Goal: Information Seeking & Learning: Learn about a topic

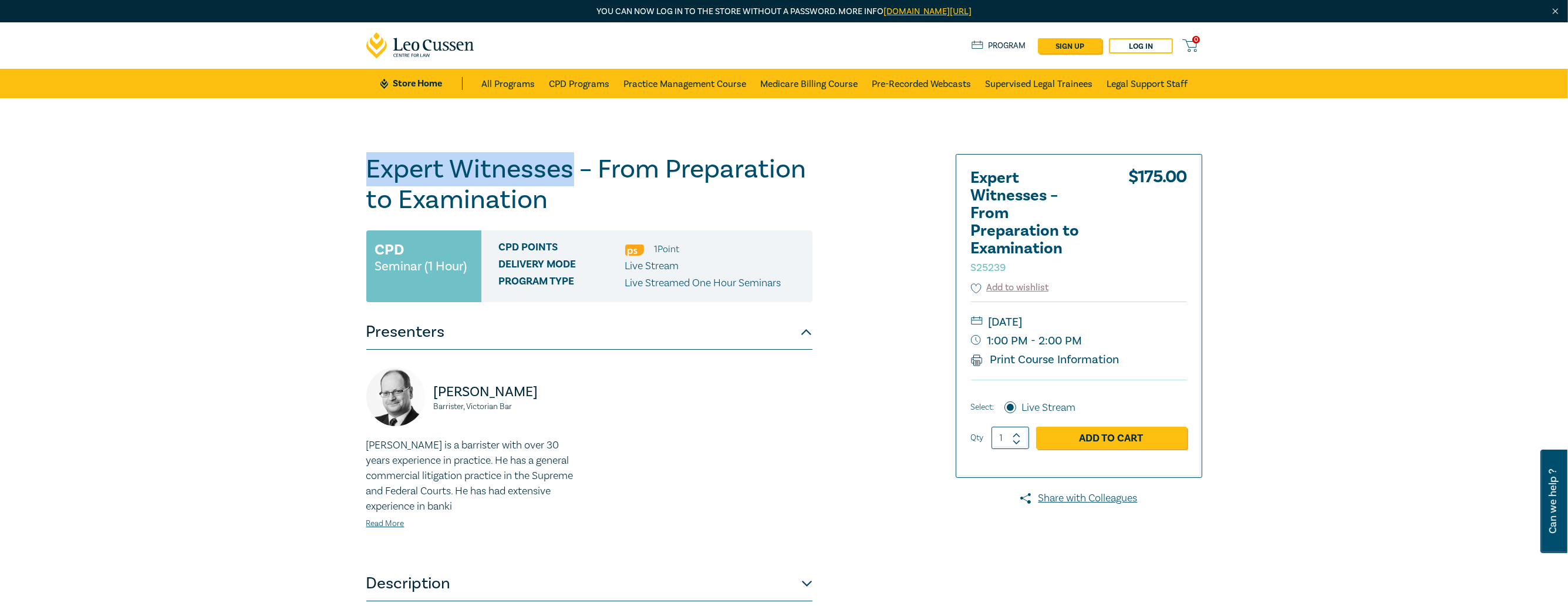
drag, startPoint x: 573, startPoint y: 174, endPoint x: 367, endPoint y: 174, distance: 206.0
click at [367, 174] on h1 "Expert Witnesses – From Preparation to Examination S25239" at bounding box center [590, 185] width 447 height 61
copy h1 "Expert Witnesses"
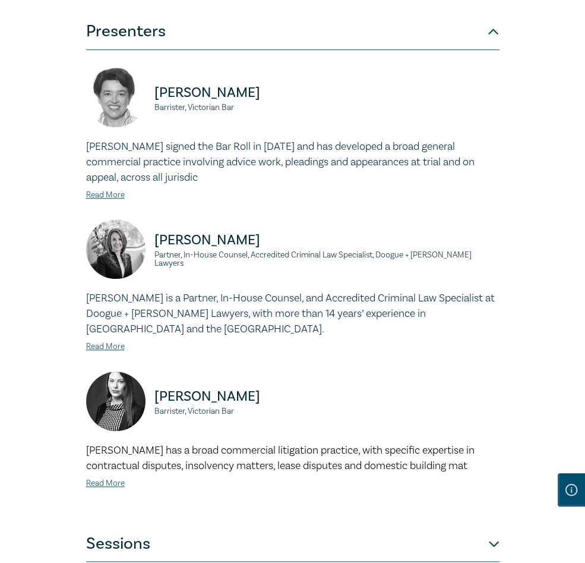
click at [233, 526] on button "Sessions" at bounding box center [293, 544] width 414 height 36
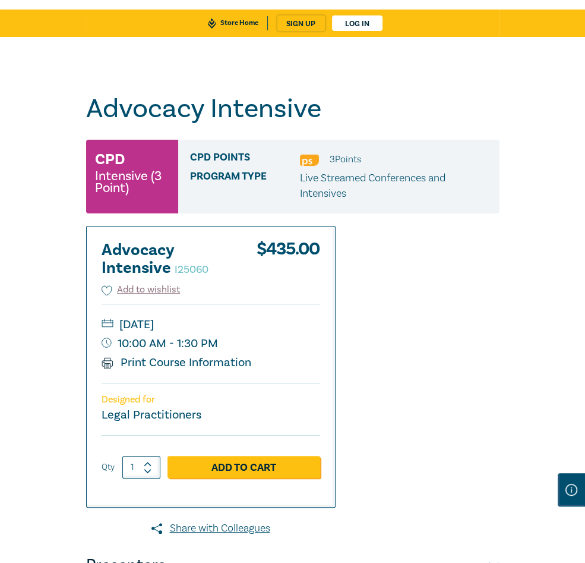
scroll to position [61, 0]
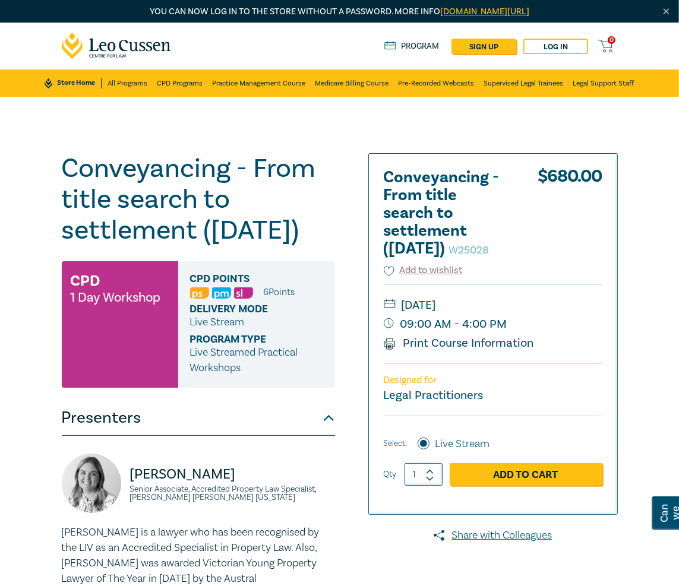
drag, startPoint x: 516, startPoint y: 322, endPoint x: 449, endPoint y: 320, distance: 67.2
click at [449, 315] on small "Tuesday, 25 November 2025" at bounding box center [493, 305] width 219 height 19
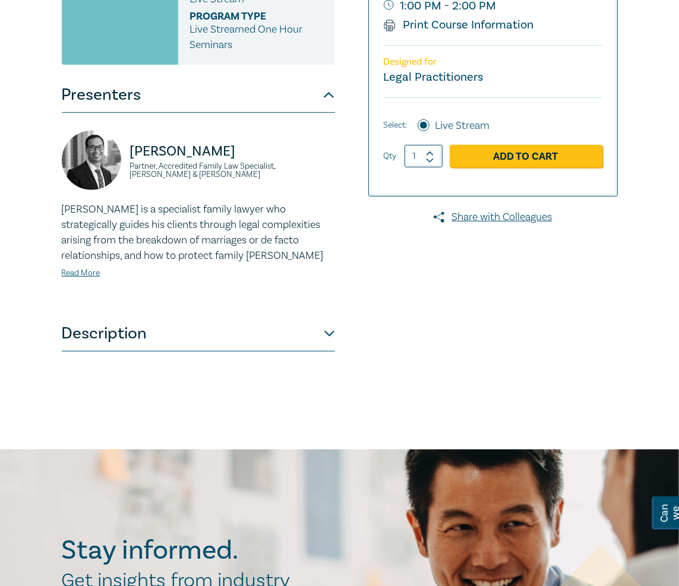
scroll to position [354, 0]
click at [265, 328] on button "Description" at bounding box center [198, 334] width 273 height 36
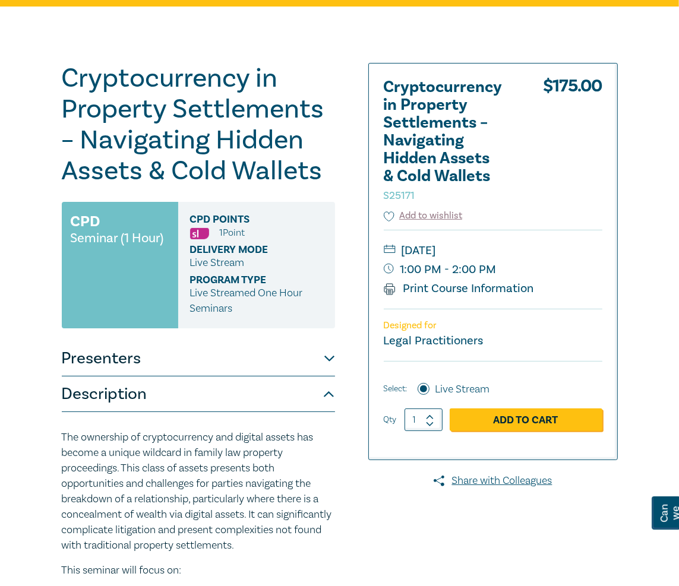
scroll to position [0, 0]
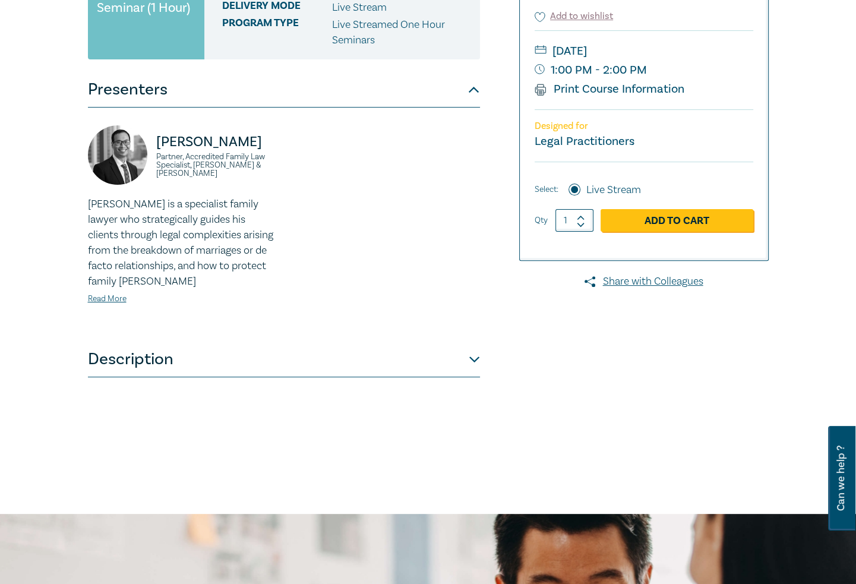
scroll to position [297, 0]
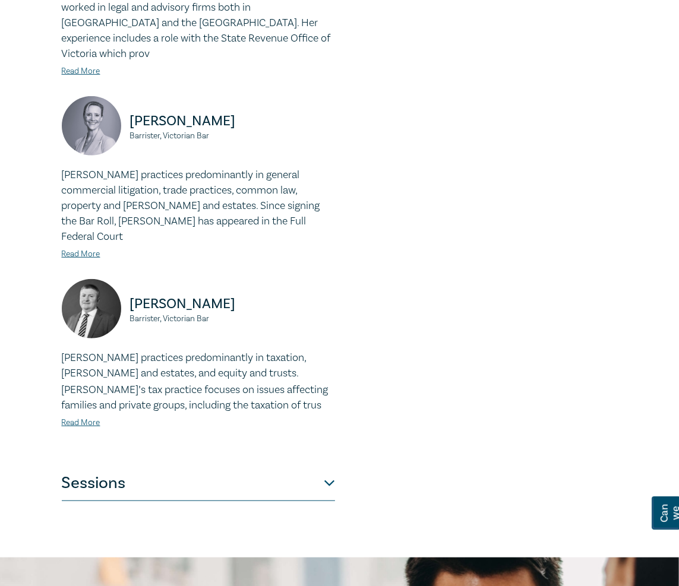
scroll to position [677, 0]
click at [229, 469] on button "Sessions" at bounding box center [198, 484] width 273 height 36
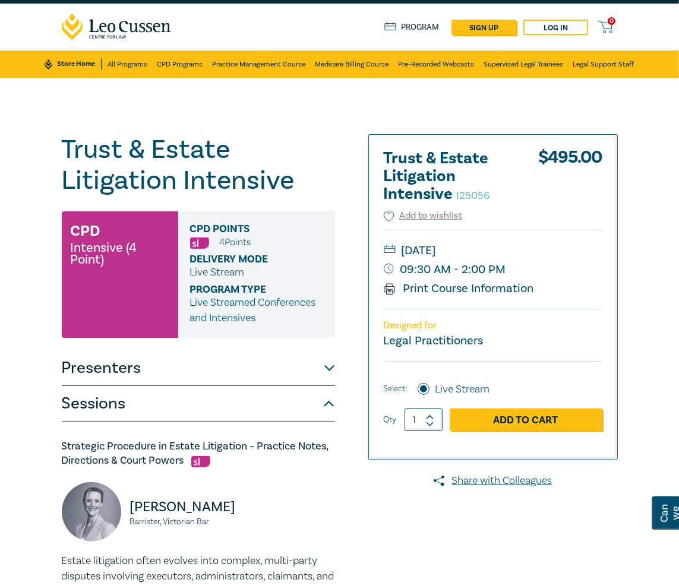
scroll to position [10, 0]
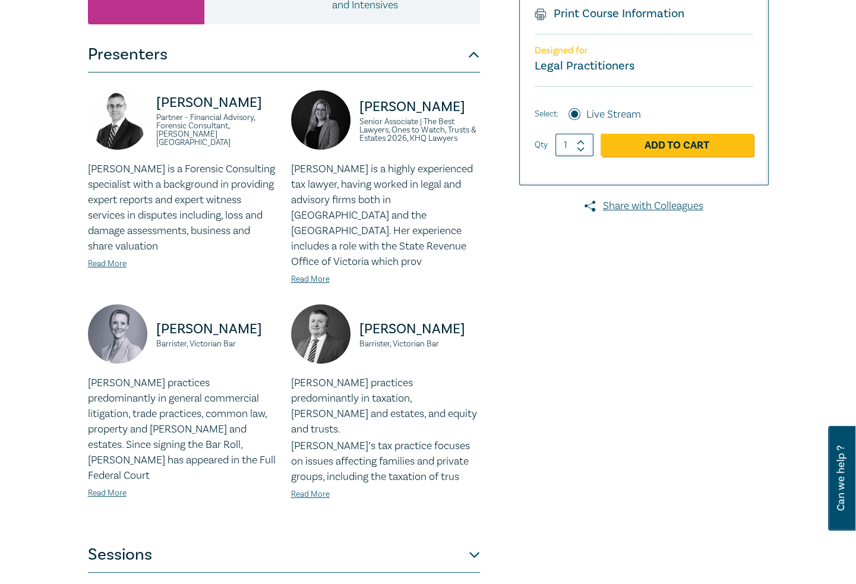
scroll to position [297, 0]
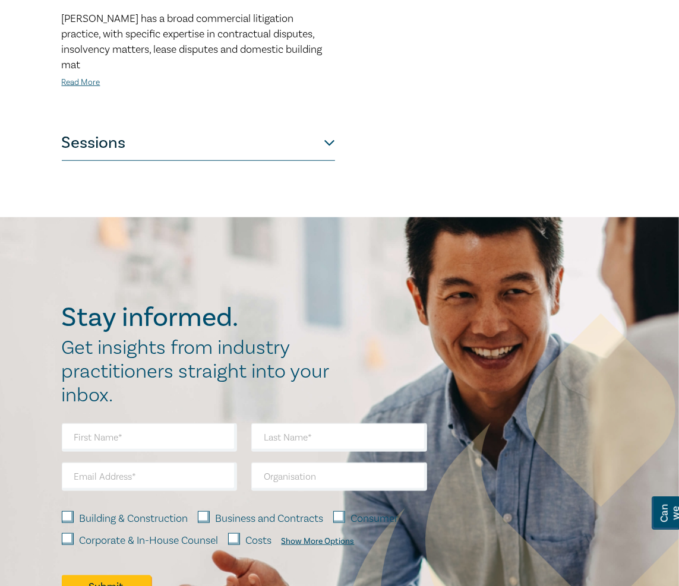
click at [272, 125] on button "Sessions" at bounding box center [198, 143] width 273 height 36
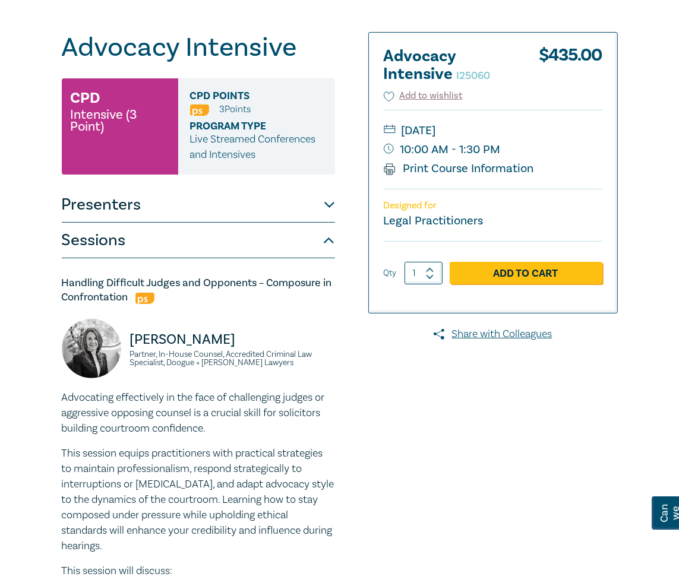
scroll to position [121, 0]
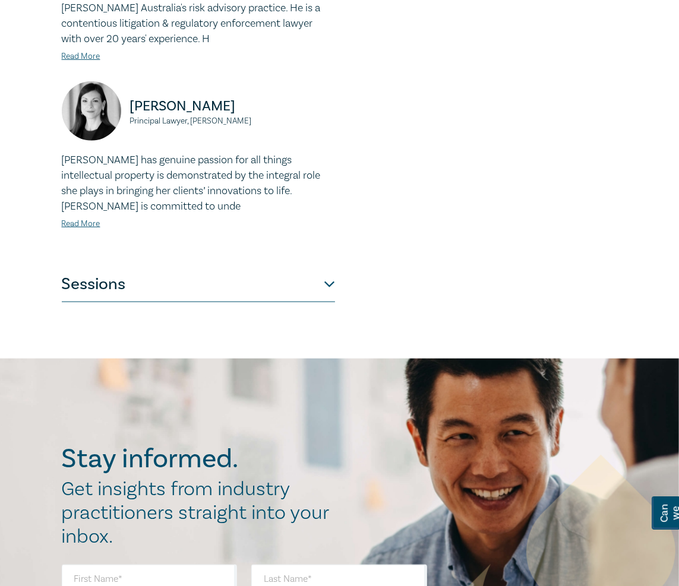
click at [226, 282] on button "Sessions" at bounding box center [198, 285] width 273 height 36
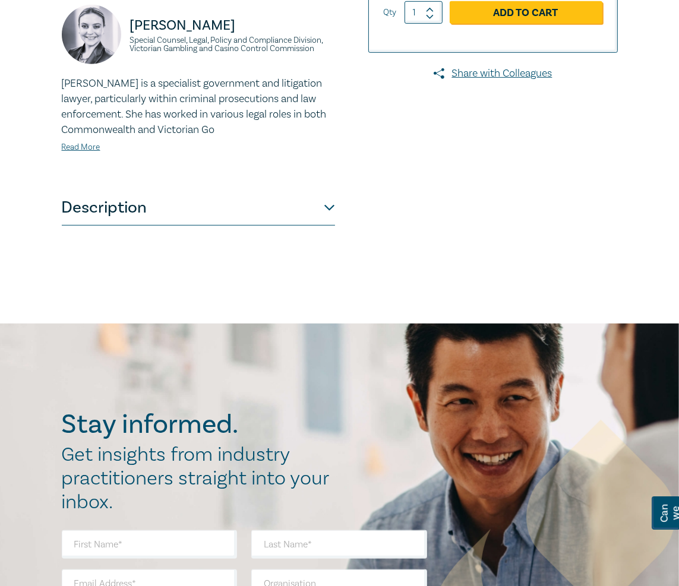
scroll to position [481, 0]
click at [198, 205] on button "Description" at bounding box center [198, 208] width 273 height 36
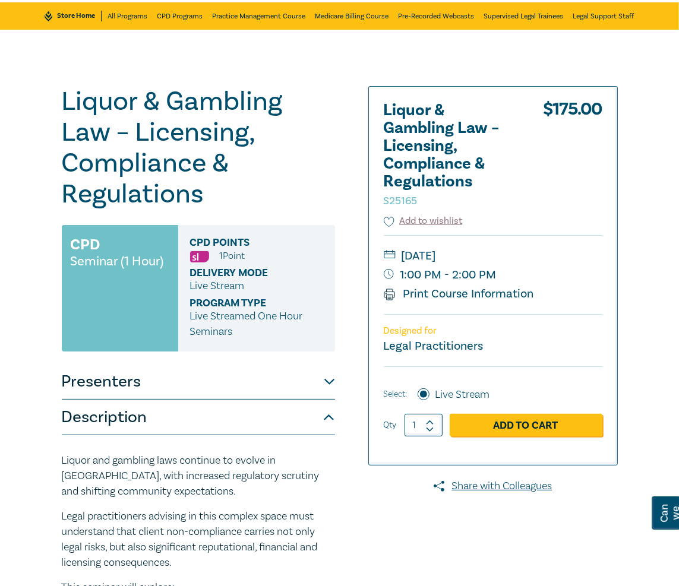
scroll to position [67, 0]
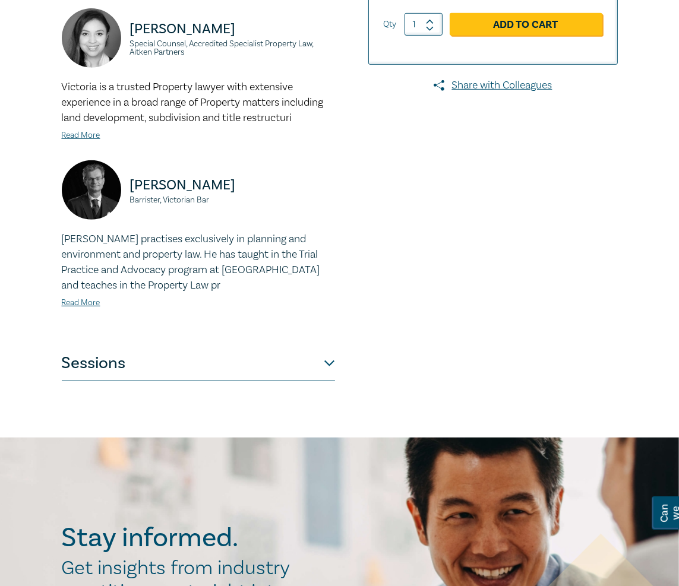
scroll to position [416, 0]
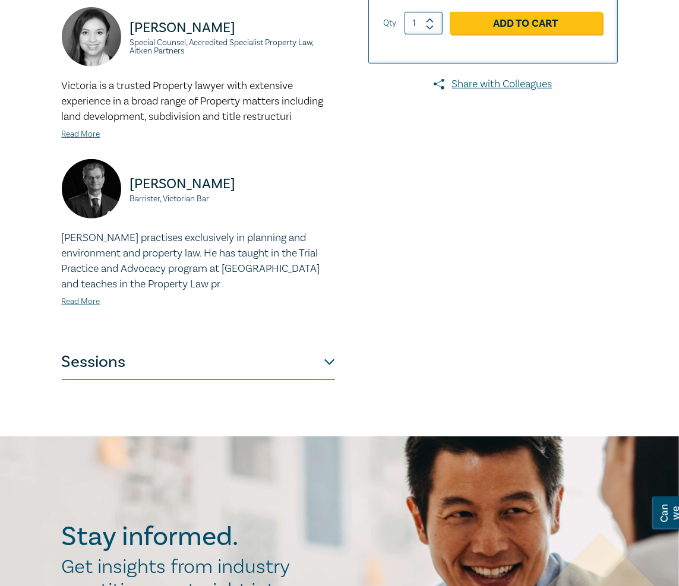
drag, startPoint x: 294, startPoint y: 363, endPoint x: 302, endPoint y: 363, distance: 8.3
click at [295, 362] on button "Sessions" at bounding box center [198, 363] width 273 height 36
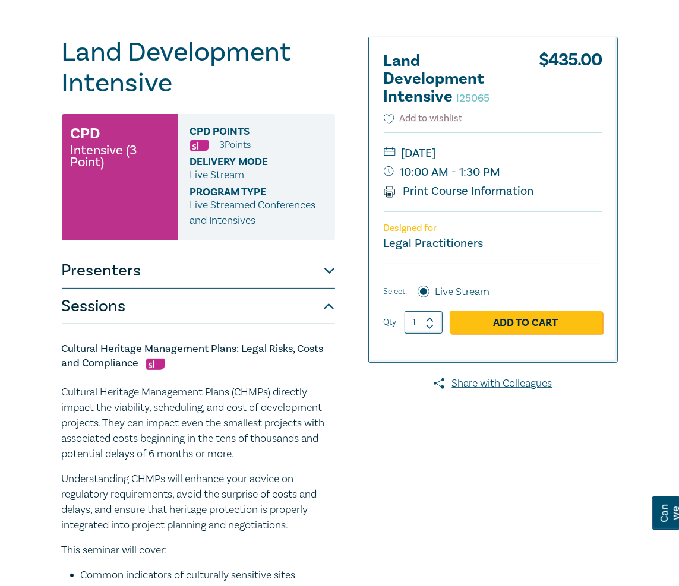
scroll to position [116, 0]
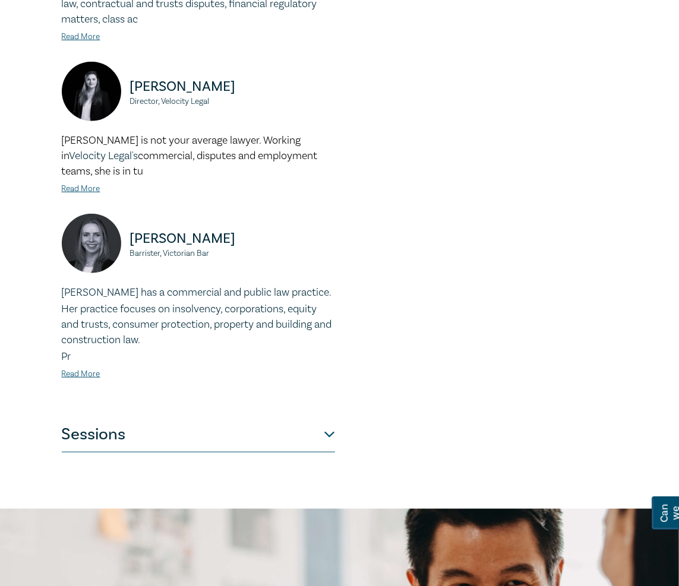
scroll to position [891, 0]
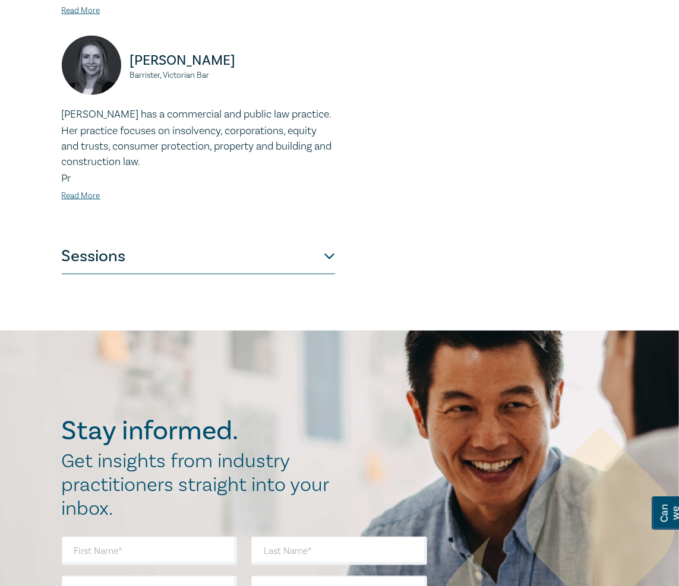
drag, startPoint x: 258, startPoint y: 255, endPoint x: 296, endPoint y: 263, distance: 38.3
click at [259, 255] on button "Sessions" at bounding box center [198, 257] width 273 height 36
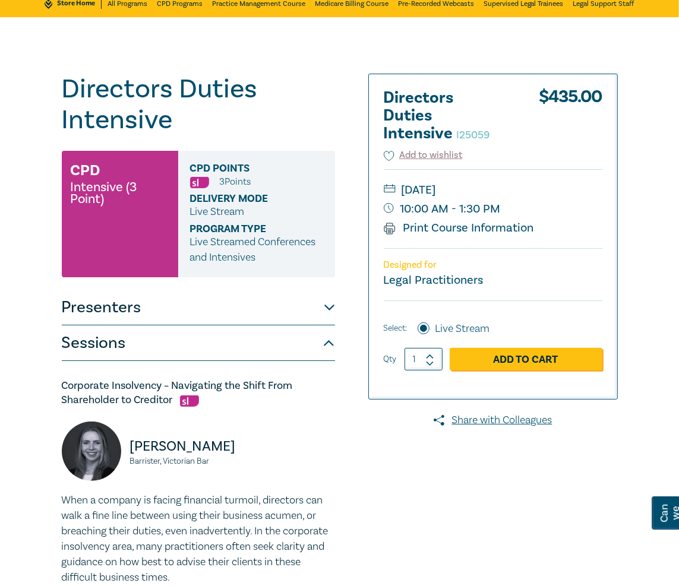
scroll to position [71, 0]
